Goal: Subscribe to service/newsletter

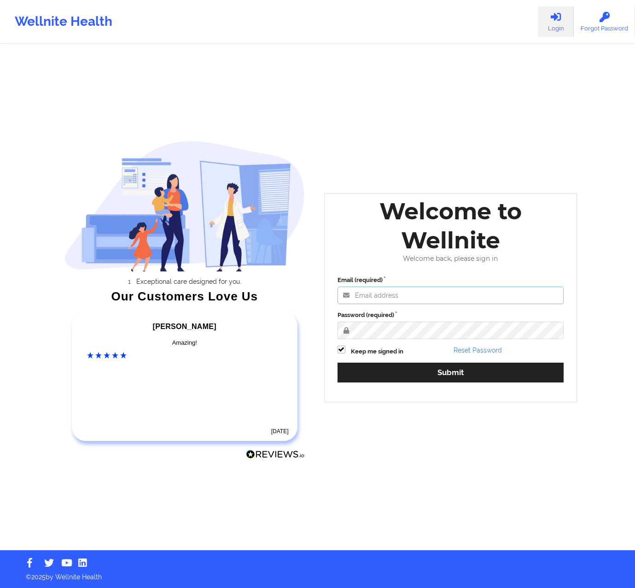
click at [388, 295] on input "Email (required)" at bounding box center [451, 296] width 227 height 18
type input "[PERSON_NAME][EMAIL_ADDRESS][DOMAIN_NAME]"
click at [338, 363] on button "Submit" at bounding box center [451, 373] width 227 height 20
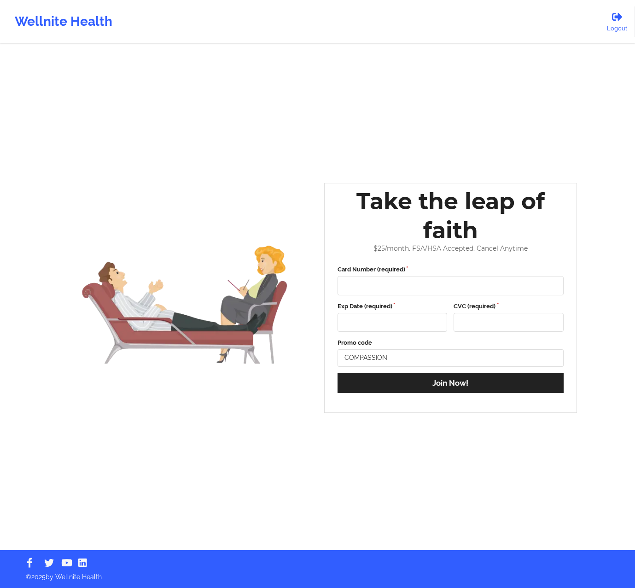
click at [68, 25] on div "Wellnite Health" at bounding box center [63, 21] width 127 height 37
click at [67, 22] on div "Wellnite Health" at bounding box center [63, 21] width 127 height 37
click at [536, 106] on div "Take the leap of faith $ 25 /month. FSA/HSA Accepted. Cancel Anytime Card Numbe…" at bounding box center [318, 275] width 532 height 550
